Goal: Navigation & Orientation: Understand site structure

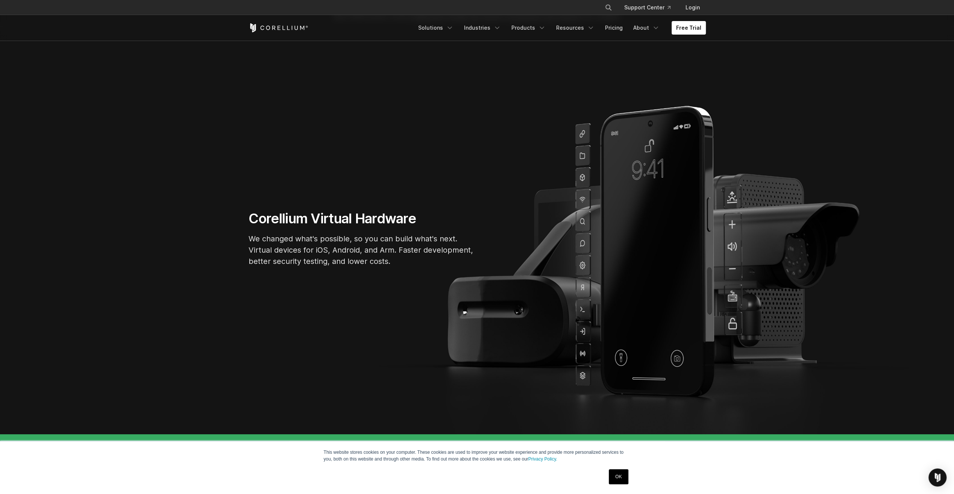
click at [618, 473] on link "OK" at bounding box center [618, 476] width 19 height 15
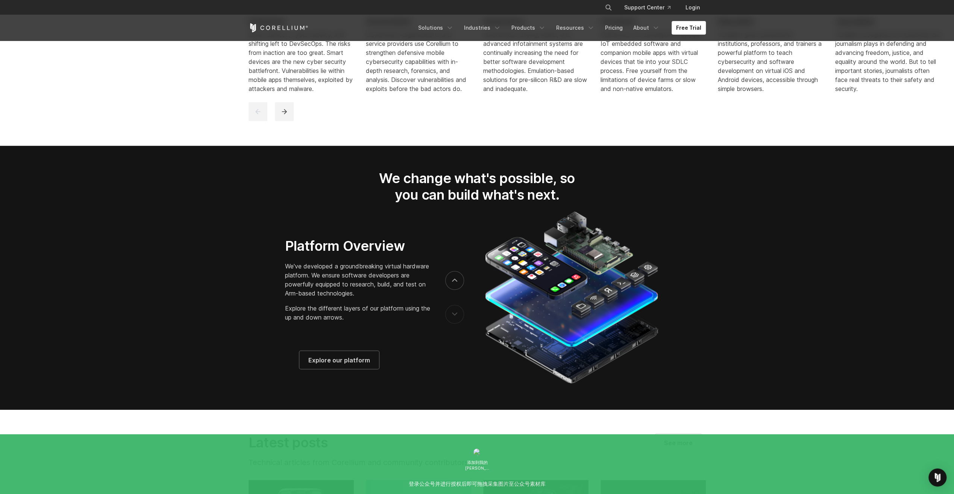
scroll to position [1389, 0]
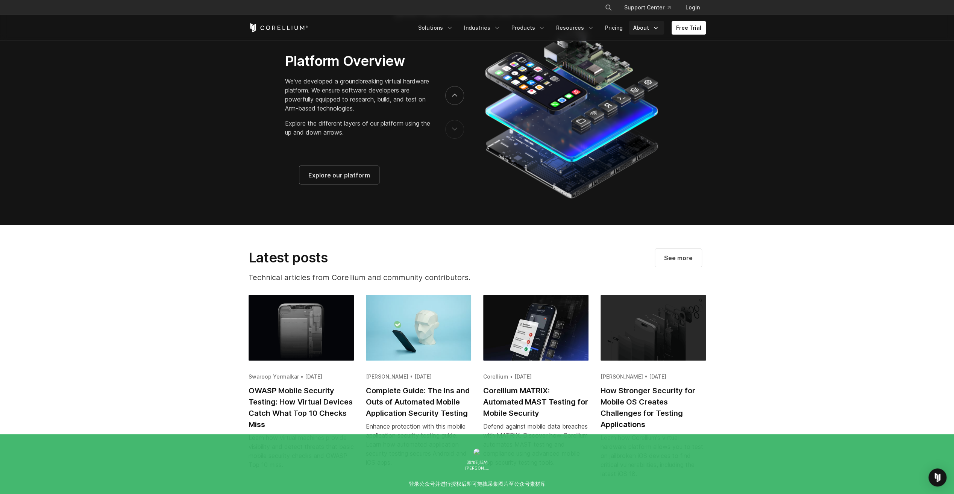
click at [642, 25] on link "About" at bounding box center [646, 28] width 35 height 14
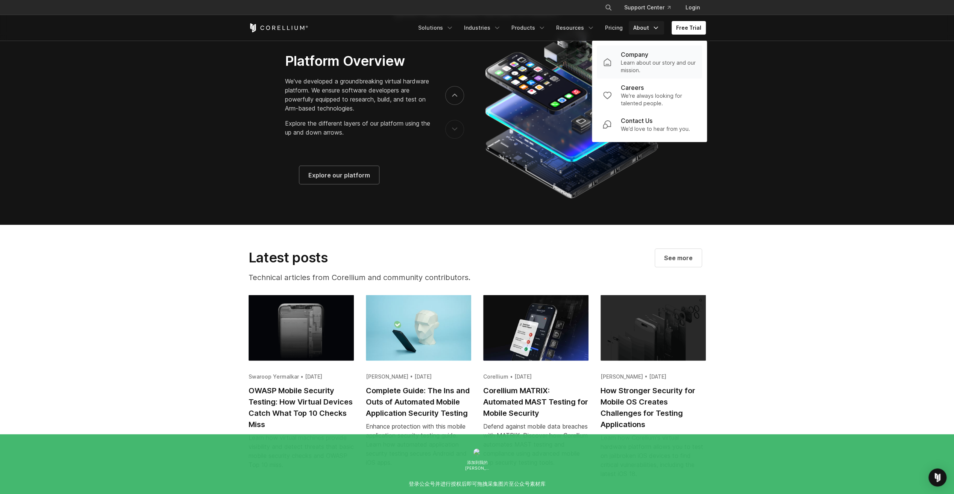
click at [648, 52] on p "Company" at bounding box center [634, 54] width 27 height 9
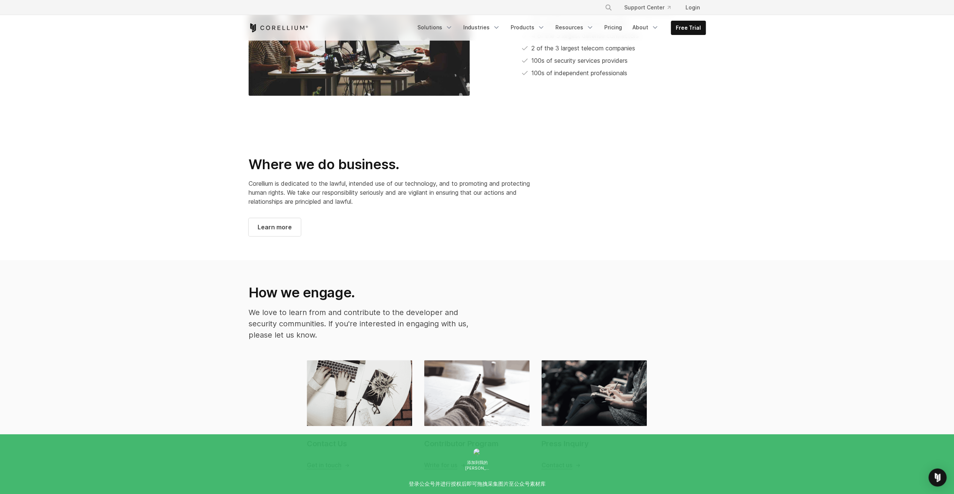
scroll to position [414, 0]
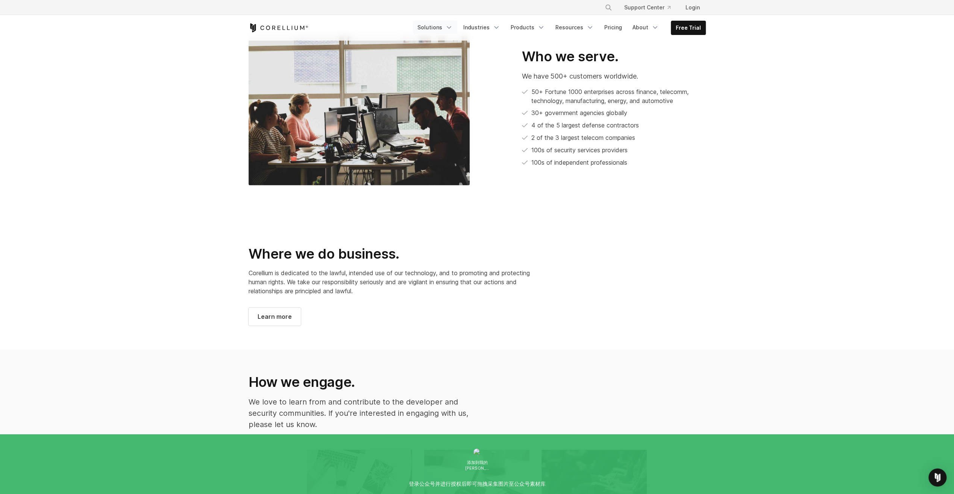
click at [435, 27] on link "Solutions" at bounding box center [435, 28] width 44 height 14
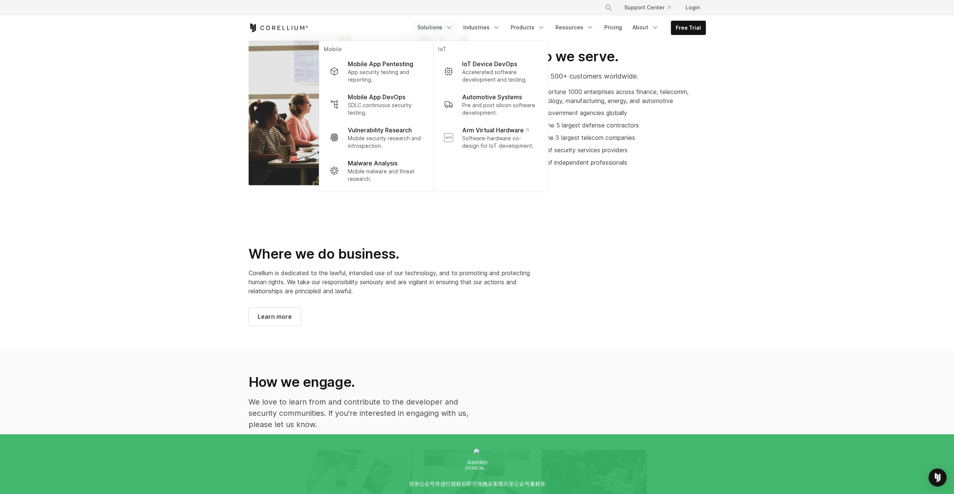
click at [628, 98] on ul "50+ Fortune 1000 enterprises across finance, telecomm, technology, manufacturin…" at bounding box center [614, 127] width 184 height 80
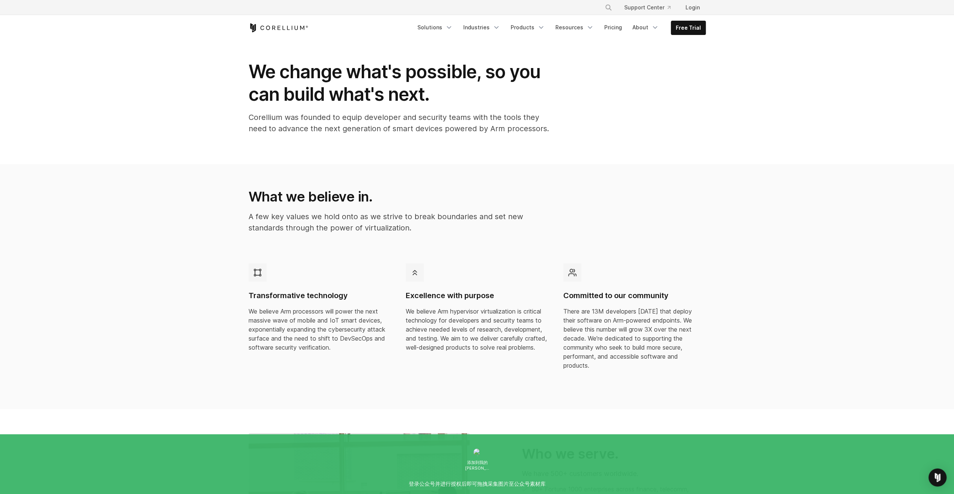
scroll to position [0, 0]
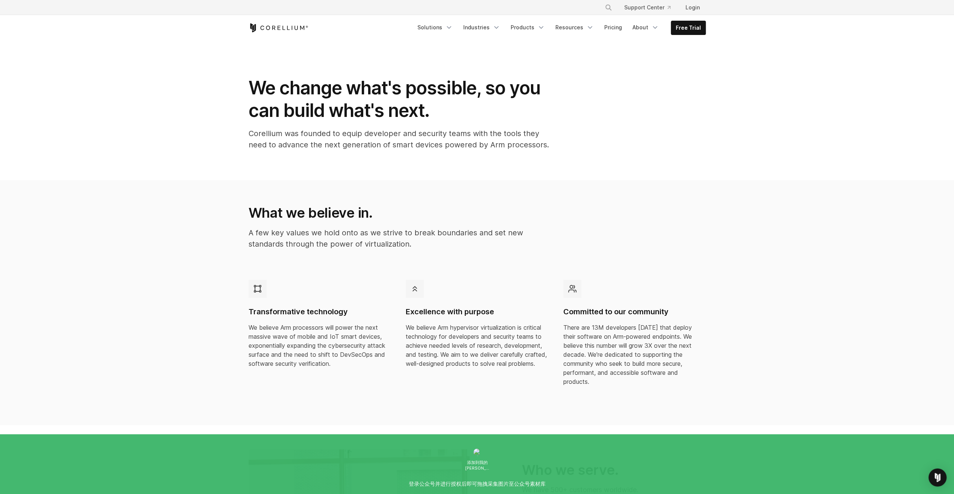
click at [274, 24] on icon "Corellium Home" at bounding box center [279, 27] width 60 height 9
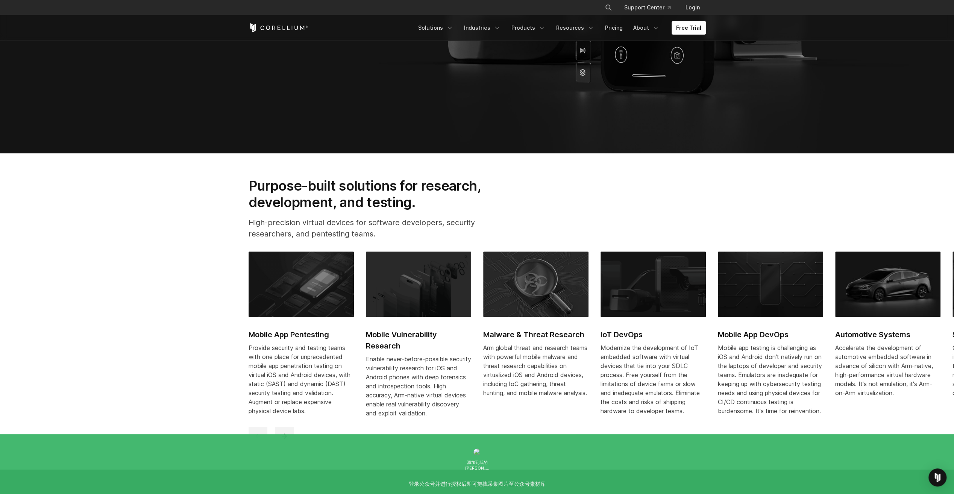
scroll to position [38, 0]
